Goal: Check status: Check status

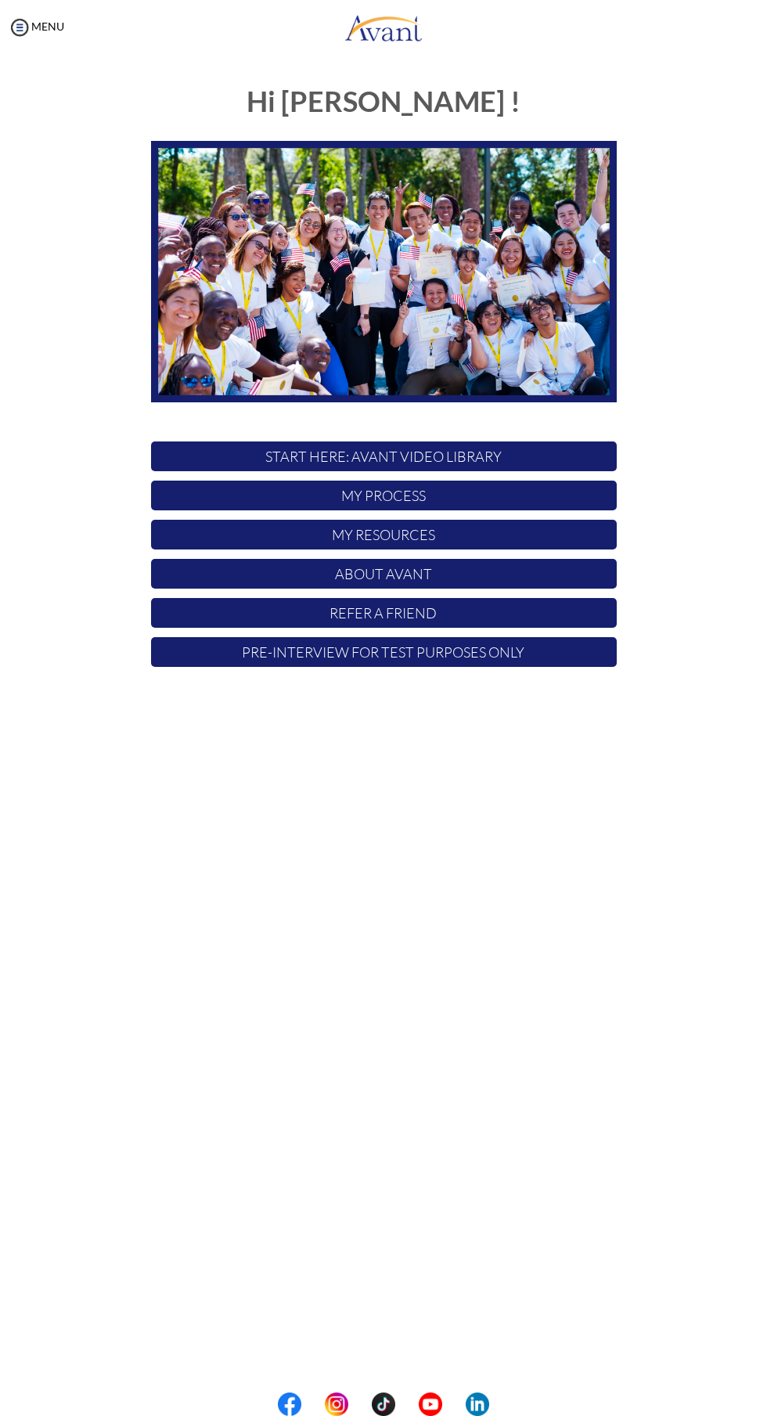
click at [475, 502] on p "My Process" at bounding box center [384, 495] width 466 height 30
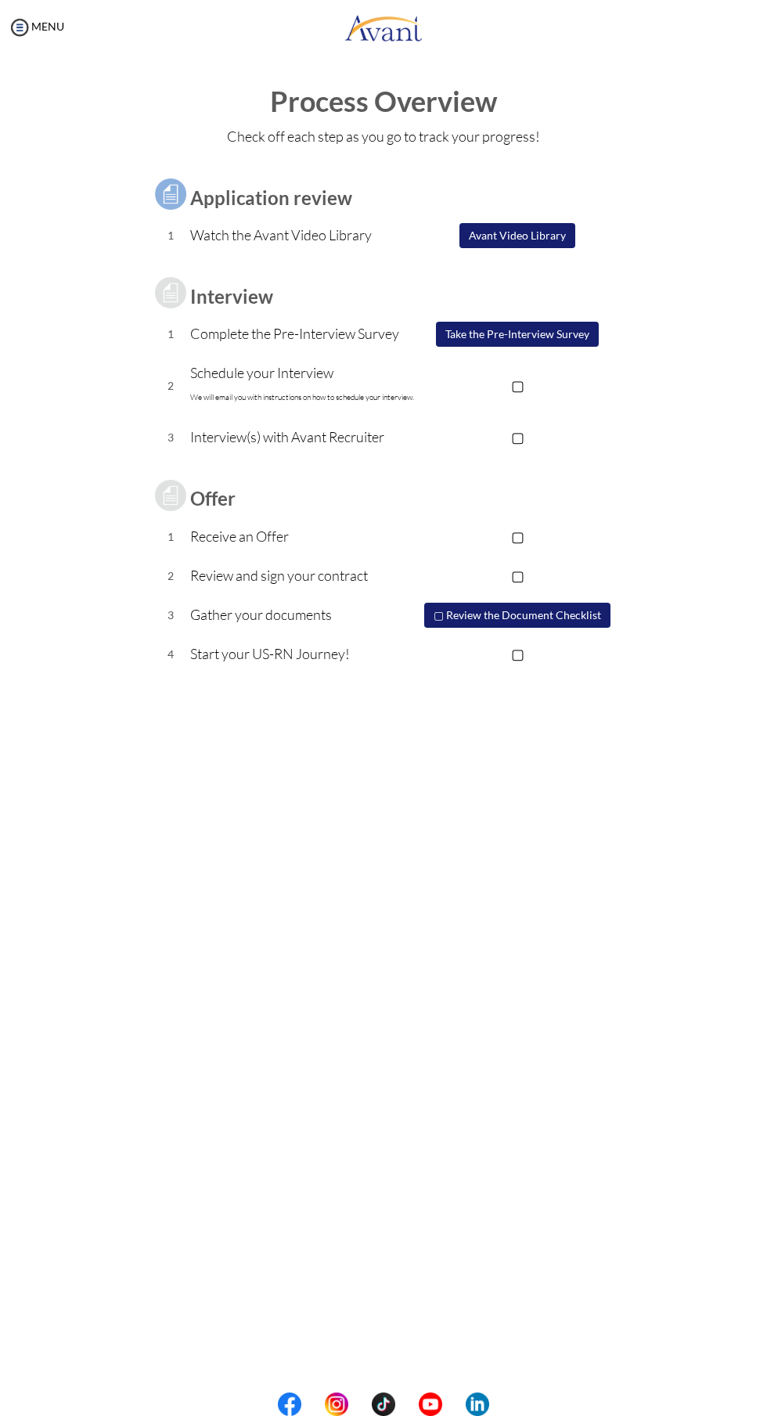
click at [523, 382] on p "▢" at bounding box center [518, 385] width 198 height 22
click at [516, 434] on p "▢" at bounding box center [518, 437] width 198 height 22
click at [533, 535] on p "▢" at bounding box center [518, 536] width 198 height 22
click at [527, 564] on p "▢" at bounding box center [518, 575] width 198 height 22
